Goal: Complete application form

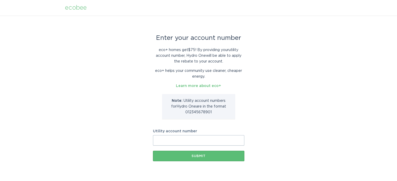
click at [222, 141] on input "Utility account number" at bounding box center [198, 140] width 91 height 10
type input "200173445970"
click at [208, 157] on div "Submit" at bounding box center [198, 156] width 86 height 3
